Goal: Information Seeking & Learning: Learn about a topic

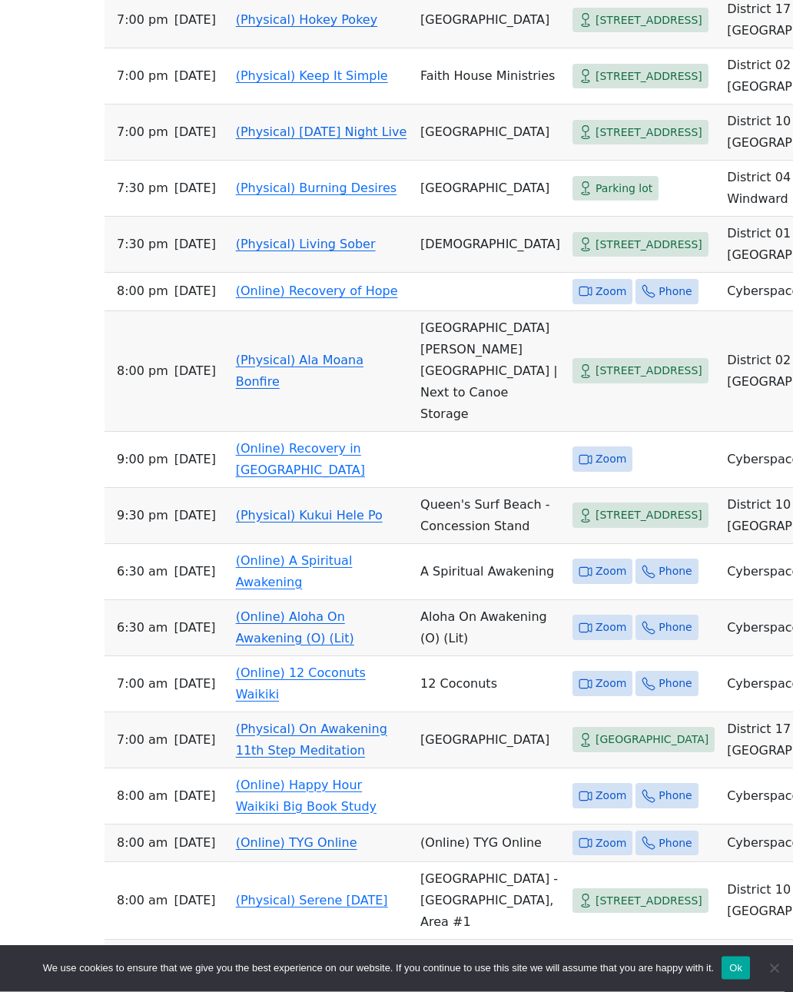
scroll to position [1375, 0]
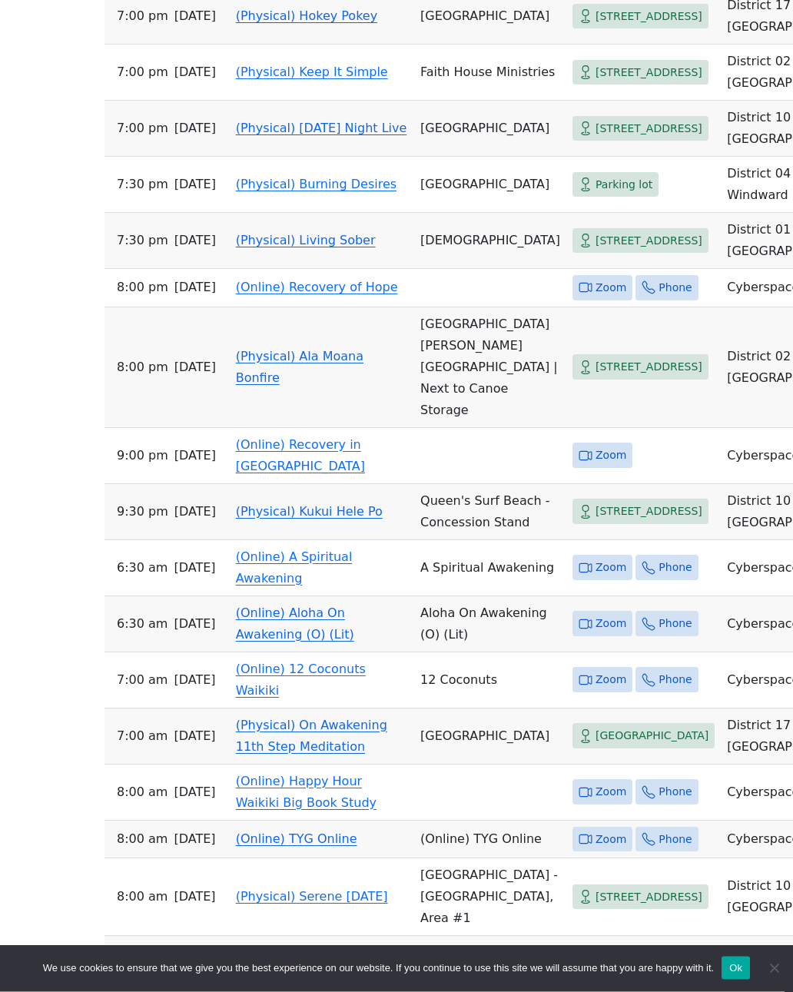
click at [251, 386] on link "(Physical) Ala Moana Bonfire" at bounding box center [299, 367] width 127 height 36
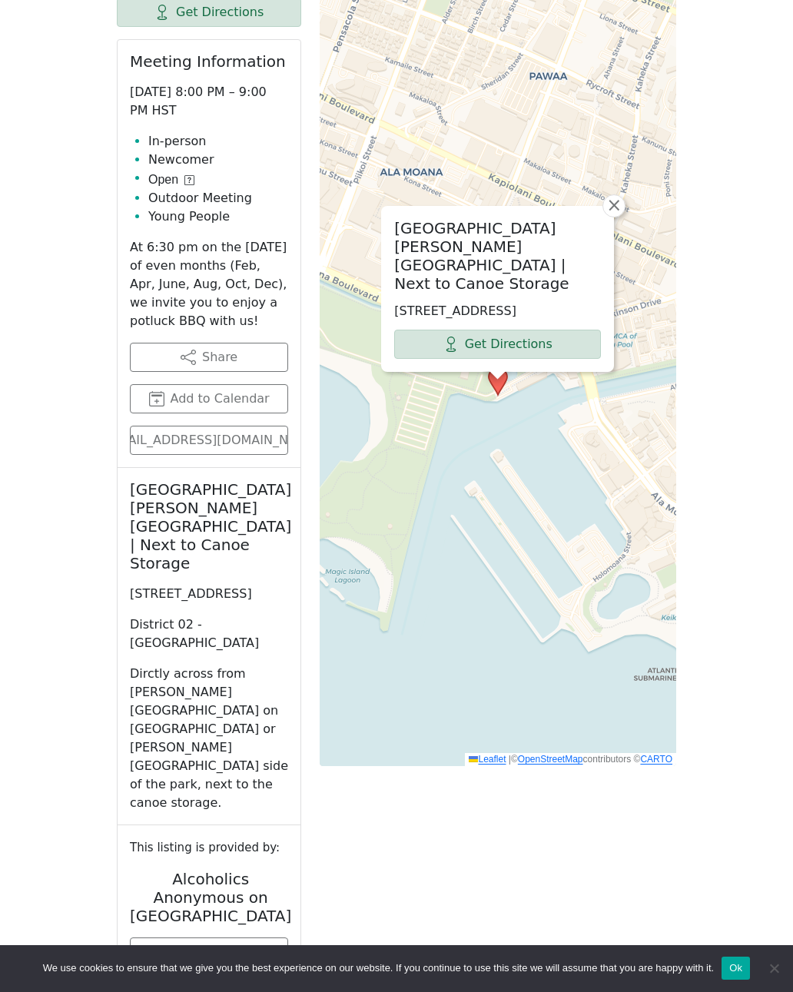
scroll to position [843, 0]
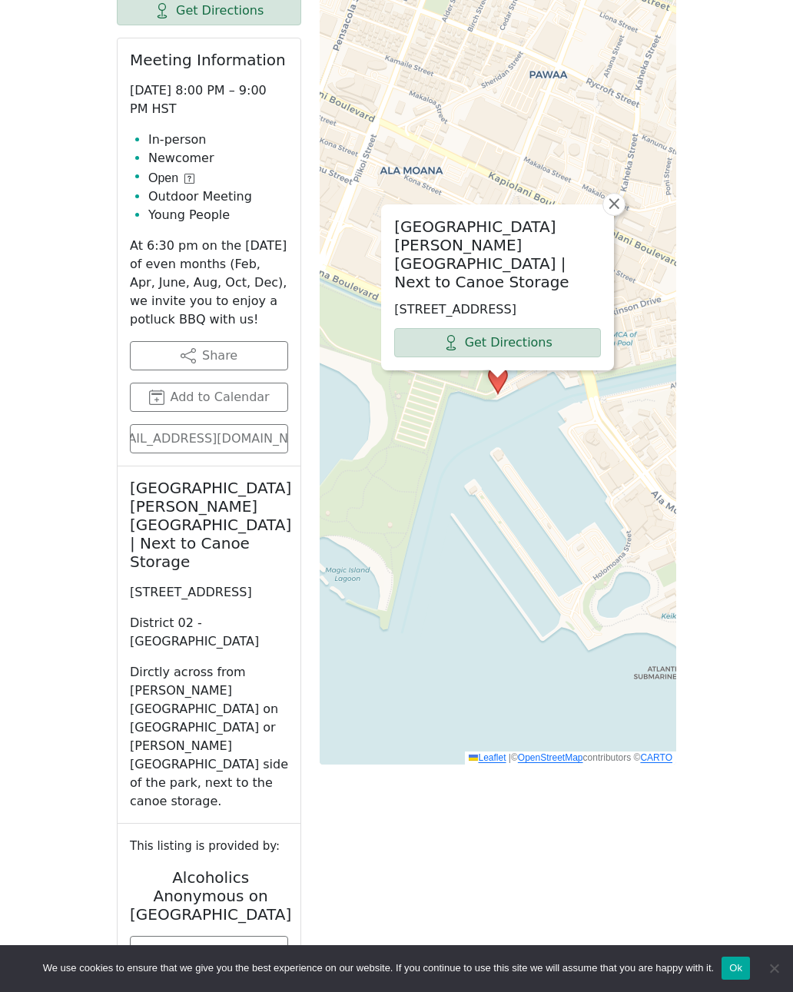
click at [616, 204] on span "×" at bounding box center [613, 203] width 15 height 18
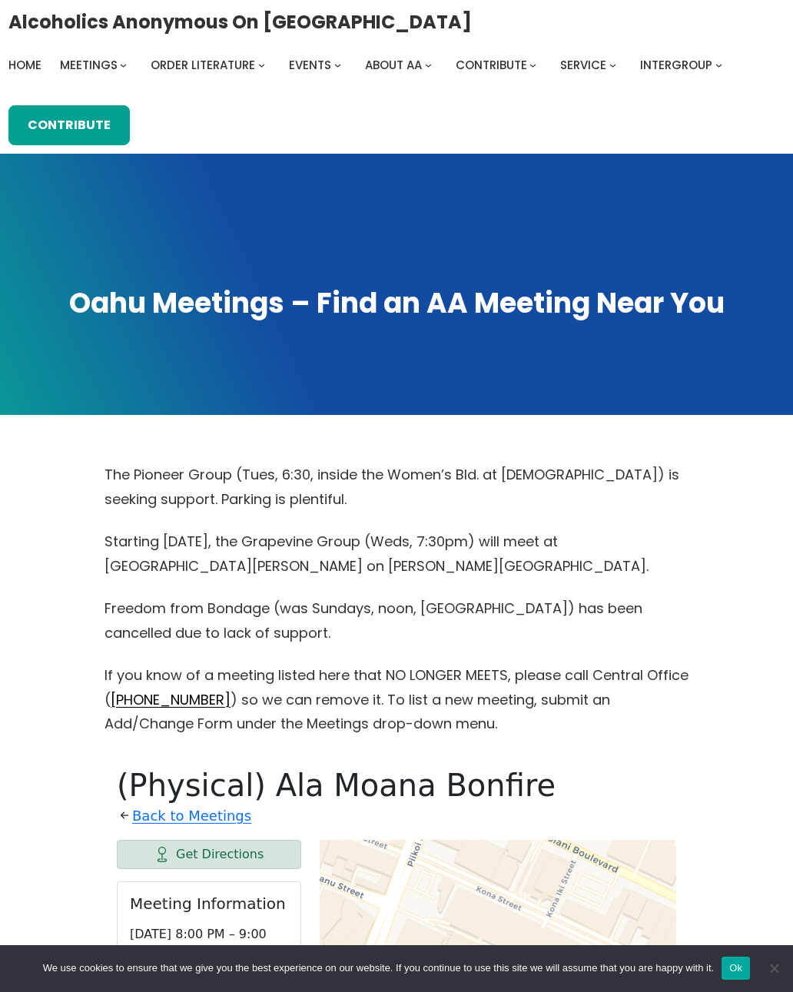
scroll to position [1309, 0]
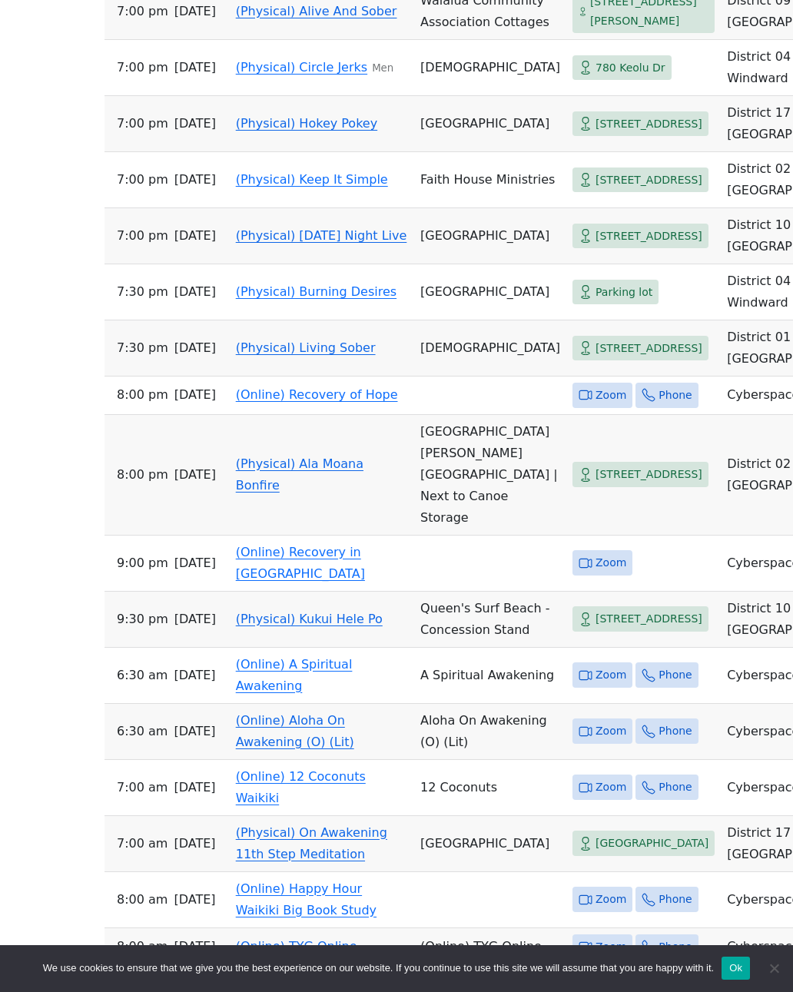
scroll to position [1265, 0]
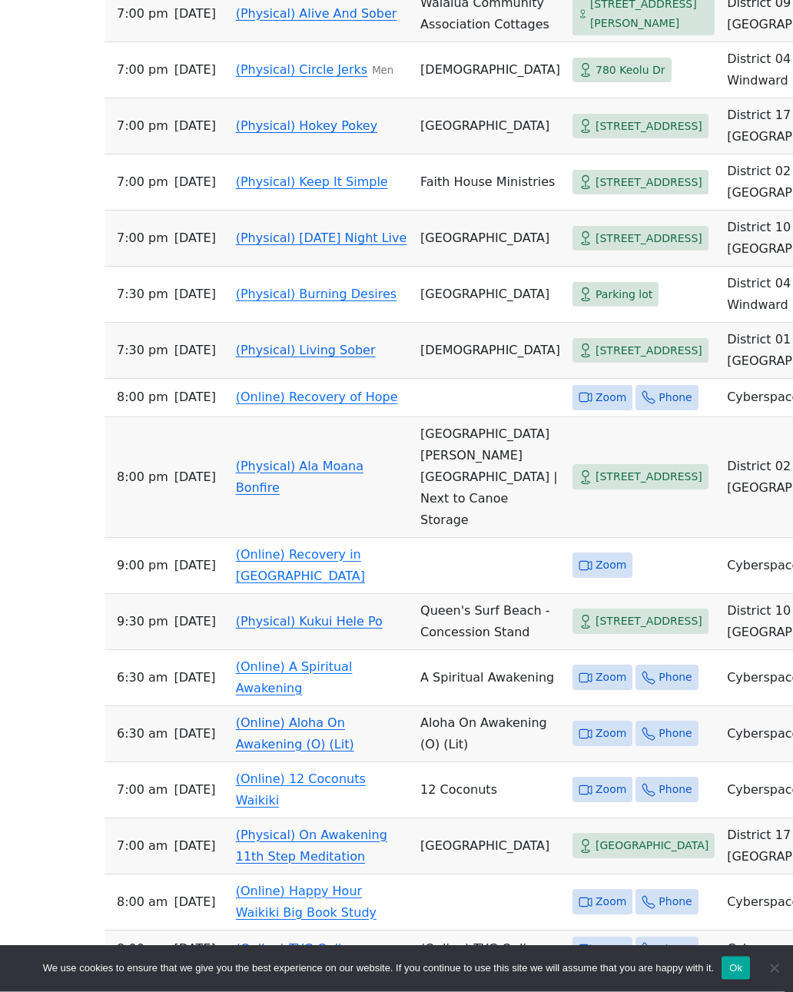
click at [270, 358] on link "(Physical) Living Sober" at bounding box center [306, 350] width 140 height 15
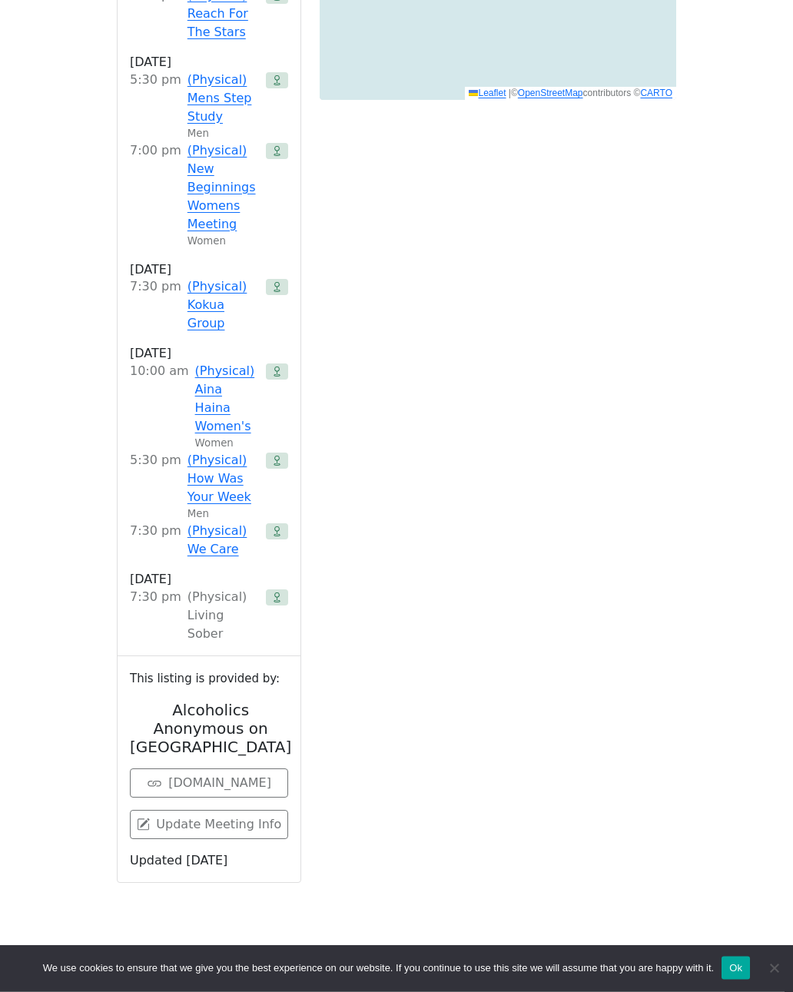
scroll to position [1508, 0]
click at [208, 362] on link "(Physical) Aina Haina Women's" at bounding box center [227, 399] width 65 height 74
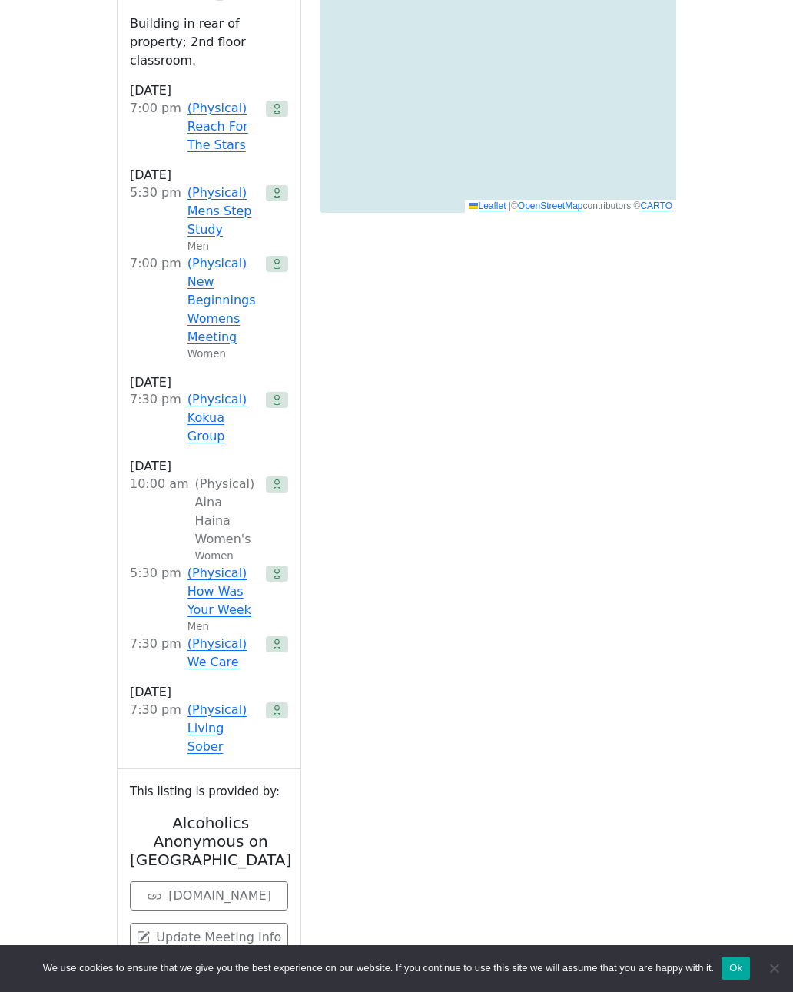
scroll to position [1430, 0]
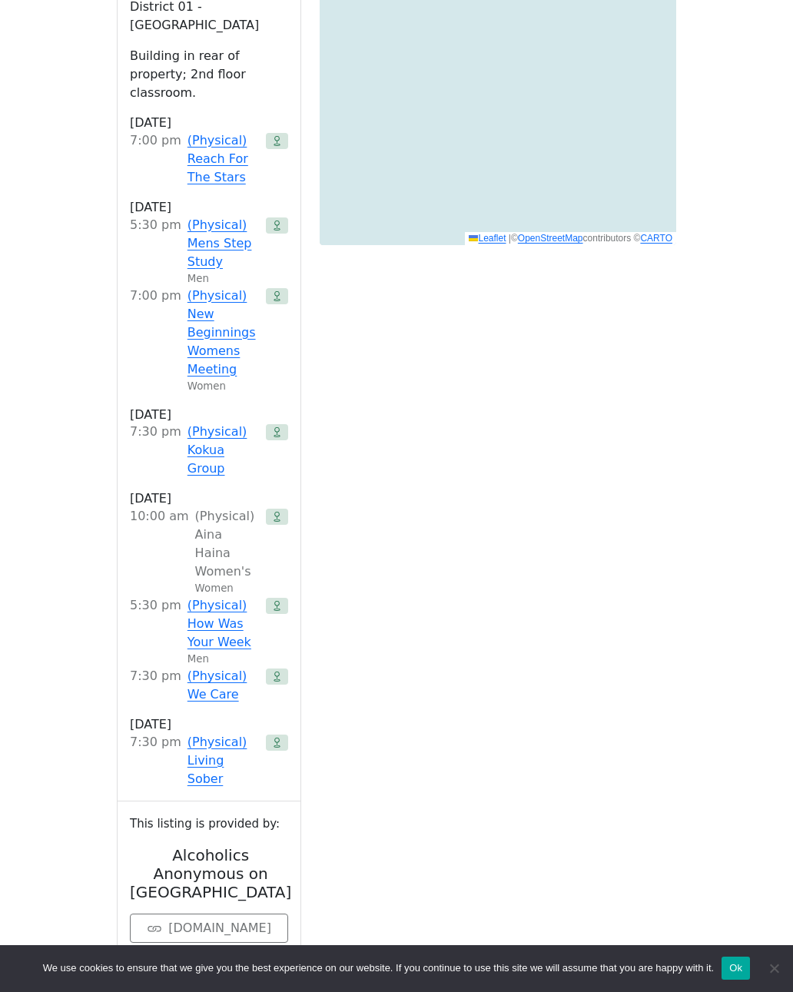
click at [194, 295] on link "(Physical) New Beginnings Womens Meeting" at bounding box center [223, 332] width 72 height 92
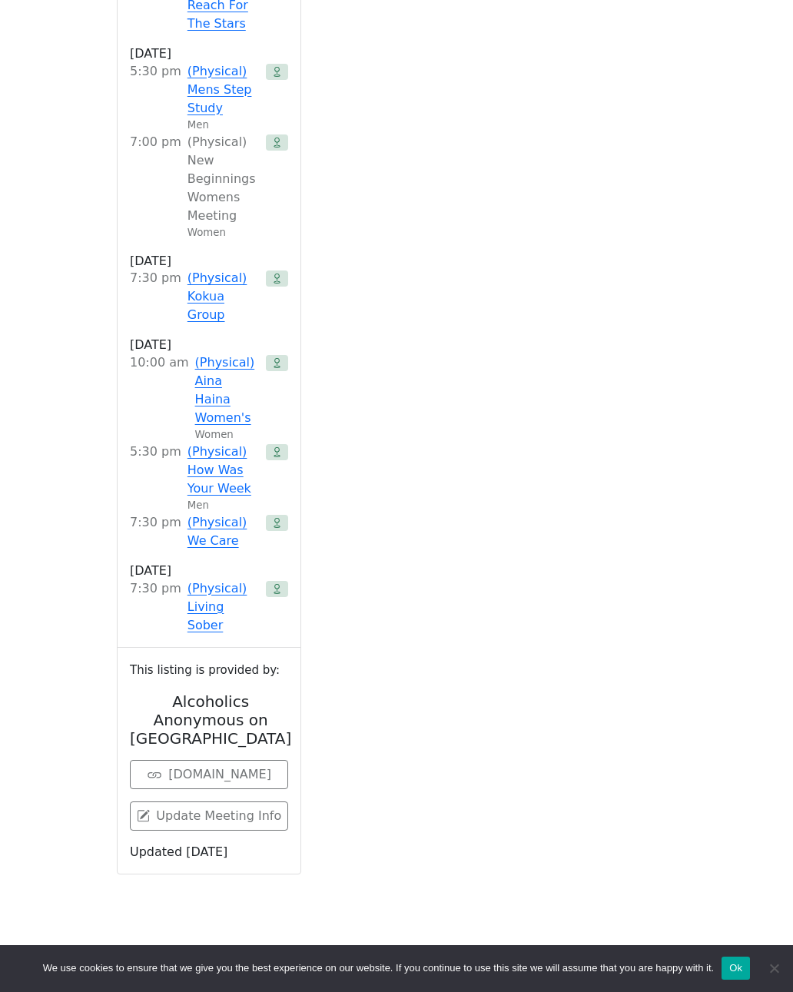
scroll to position [2010, 0]
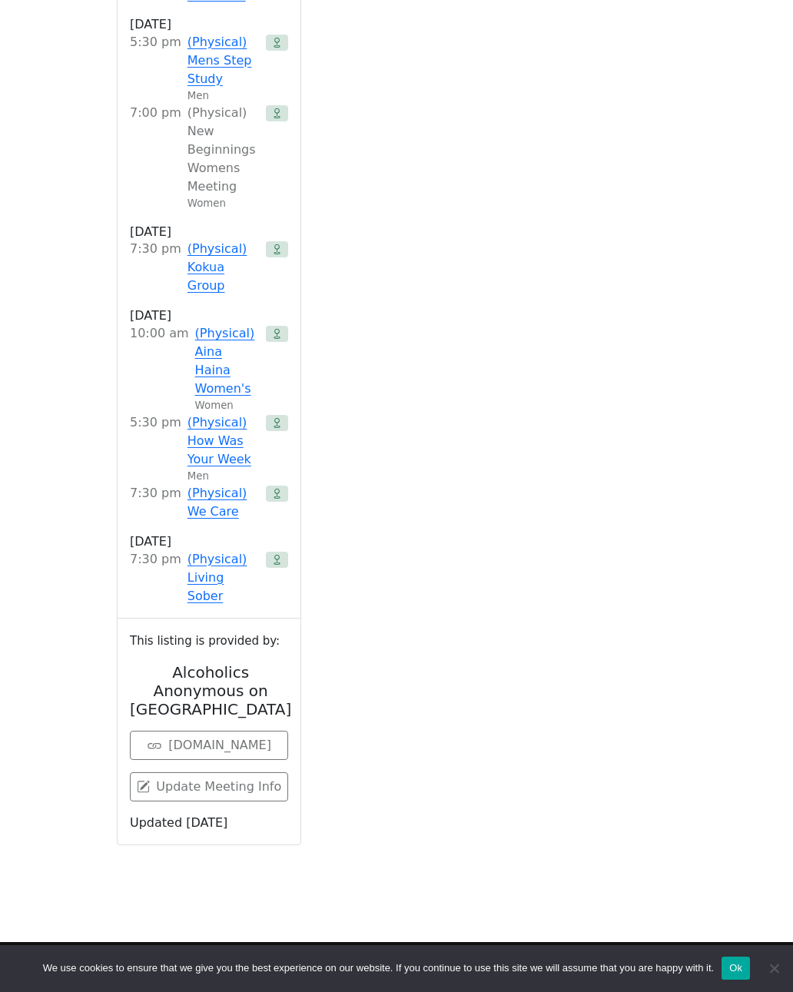
click at [207, 484] on link "(Physical) We Care" at bounding box center [223, 502] width 72 height 37
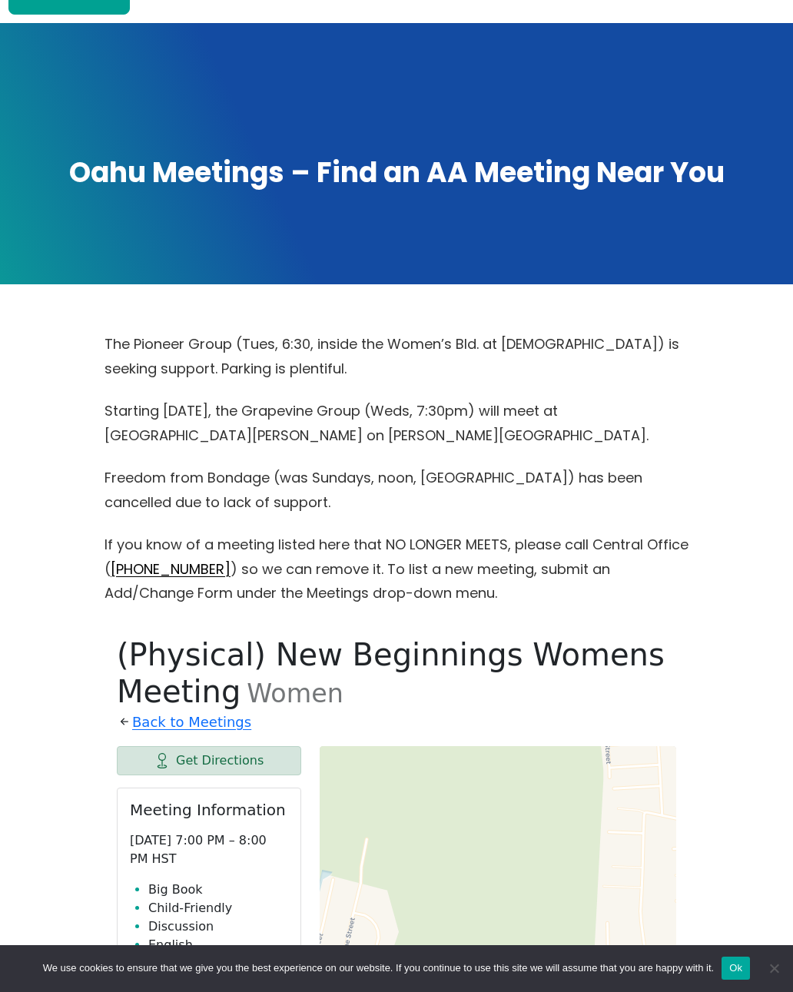
scroll to position [750, 0]
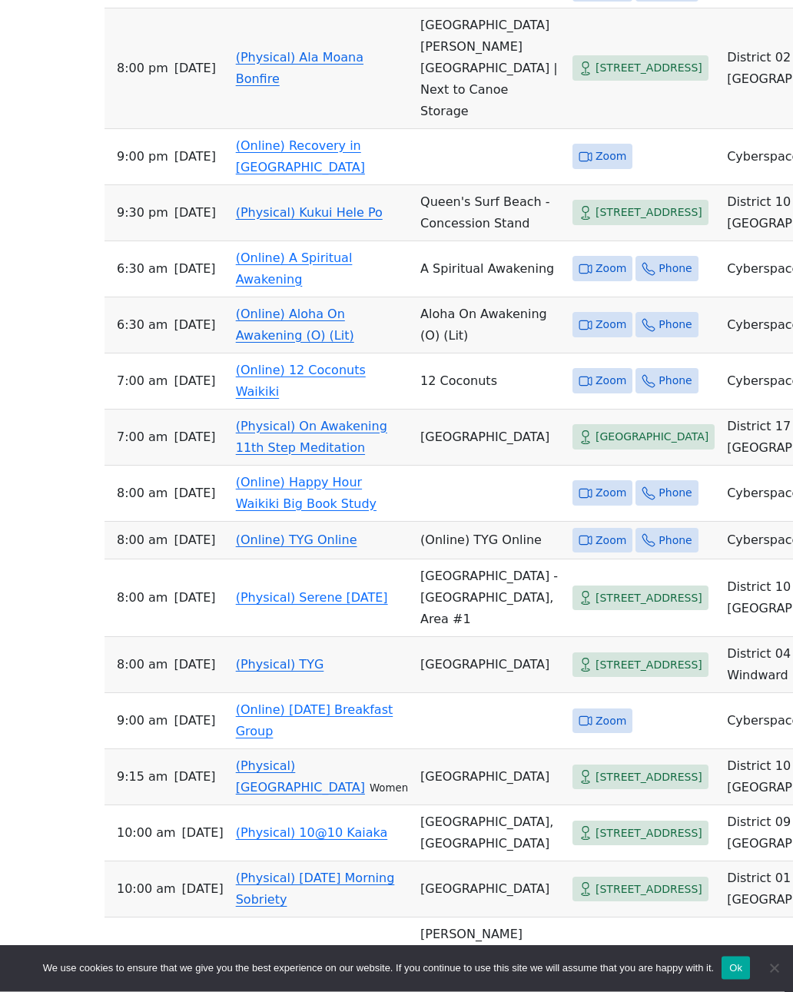
scroll to position [1675, 0]
